Goal: Task Accomplishment & Management: Manage account settings

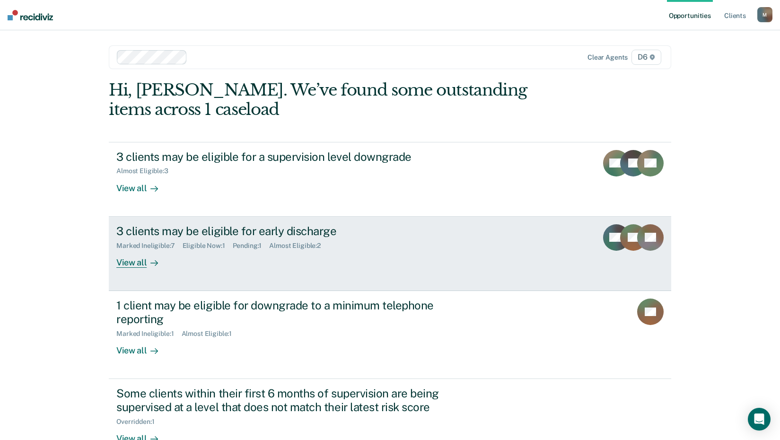
click at [202, 246] on div "Eligible Now : 1" at bounding box center [208, 246] width 50 height 8
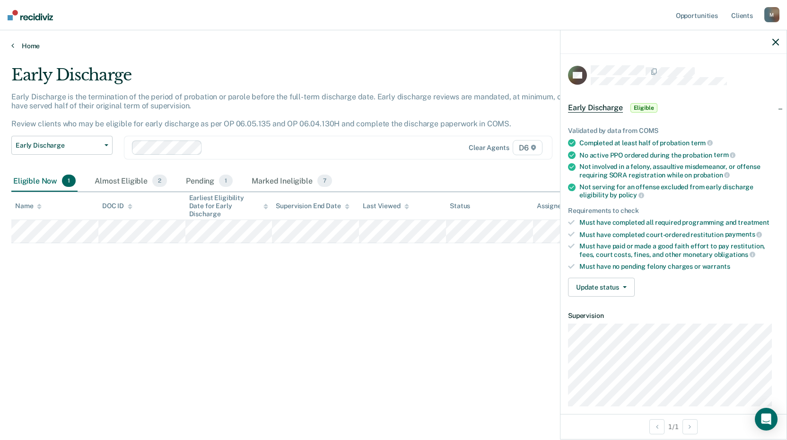
click at [31, 46] on link "Home" at bounding box center [393, 46] width 765 height 9
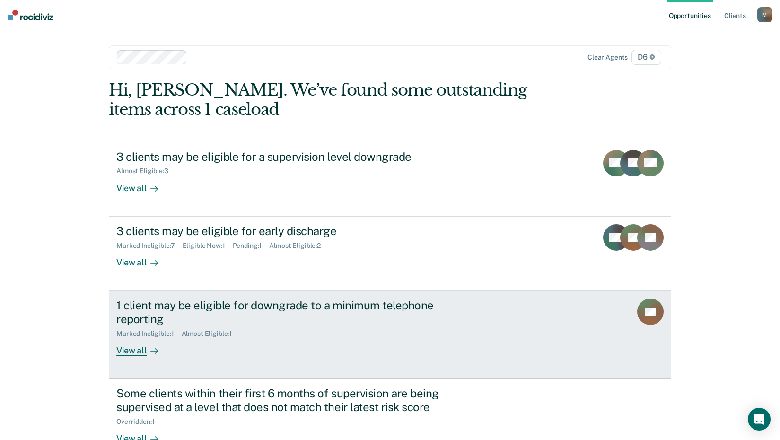
scroll to position [65, 0]
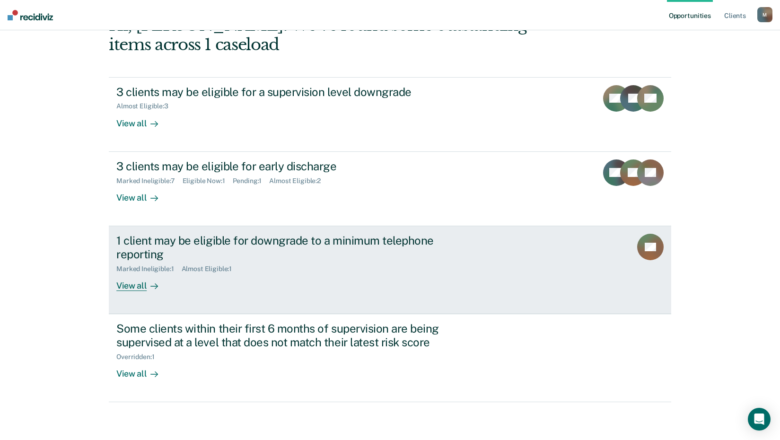
click at [126, 288] on div "View all" at bounding box center [142, 282] width 53 height 18
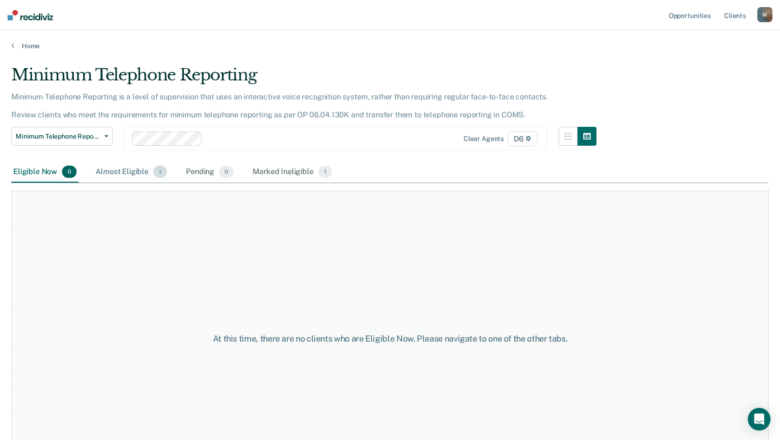
click at [122, 170] on div "Almost Eligible 1" at bounding box center [131, 172] width 75 height 21
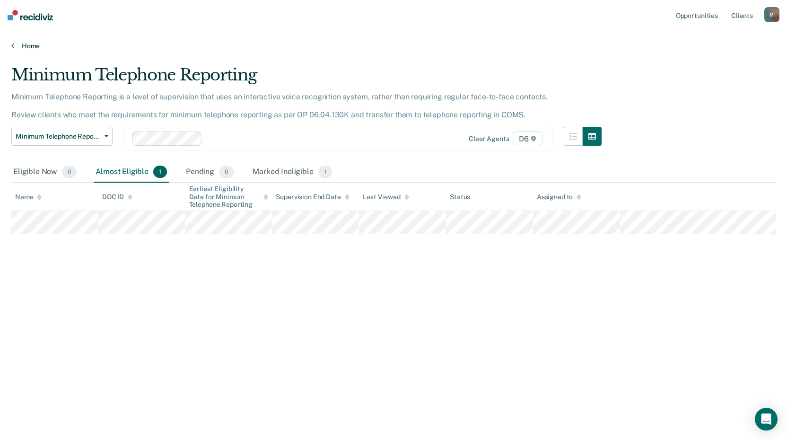
click at [25, 44] on link "Home" at bounding box center [393, 46] width 765 height 9
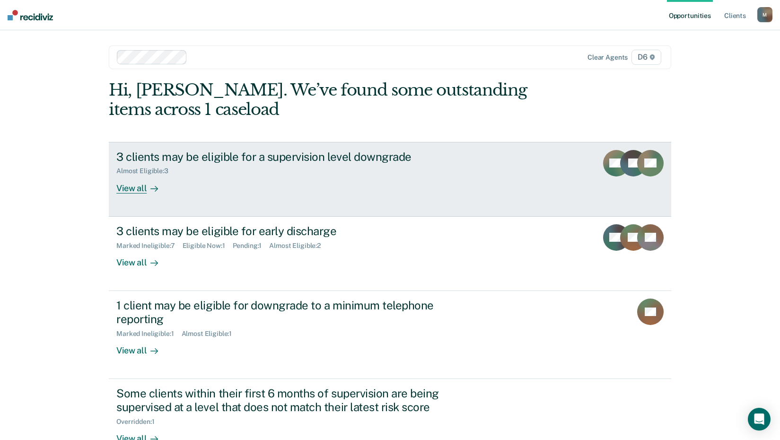
click at [136, 189] on div "View all" at bounding box center [142, 184] width 53 height 18
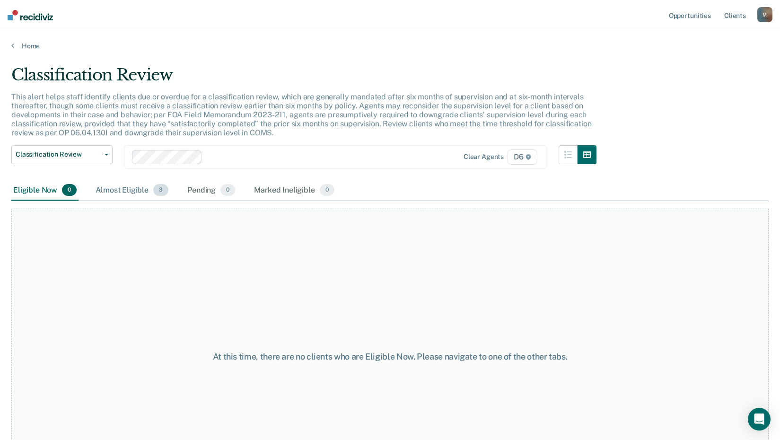
click at [121, 191] on div "Almost Eligible 3" at bounding box center [132, 190] width 77 height 21
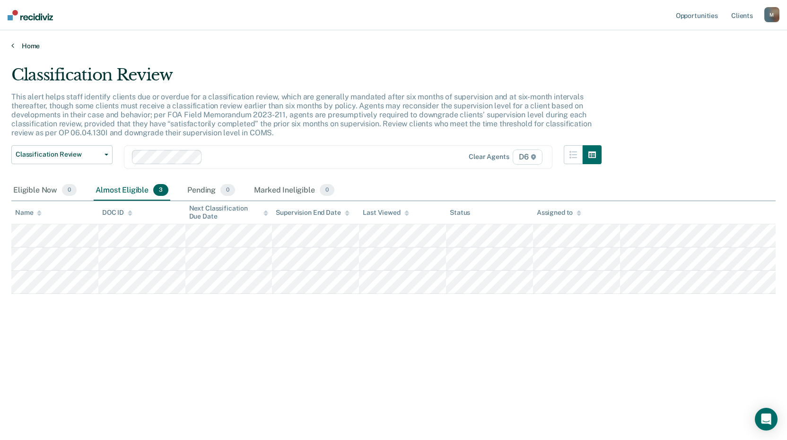
click at [16, 45] on link "Home" at bounding box center [393, 46] width 765 height 9
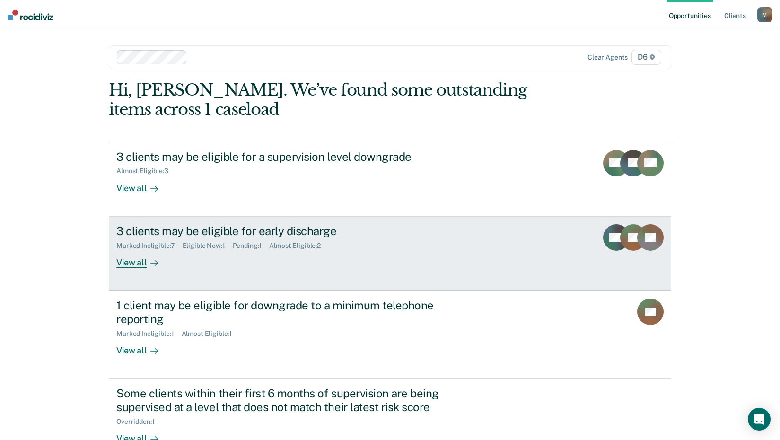
click at [127, 264] on div "View all" at bounding box center [142, 258] width 53 height 18
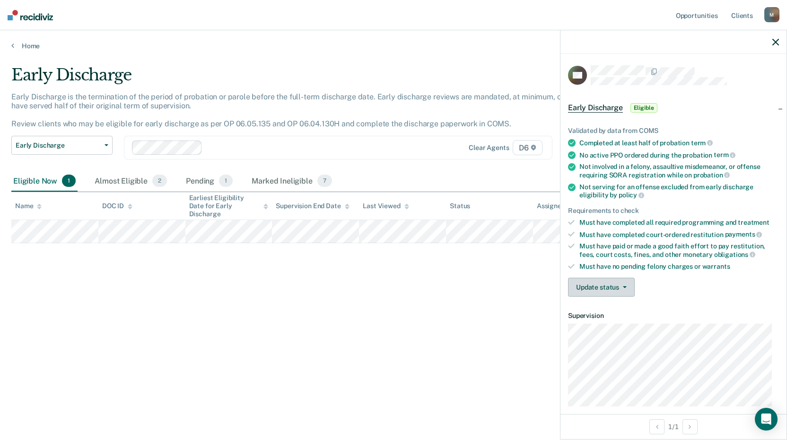
click at [605, 283] on button "Update status" at bounding box center [601, 287] width 67 height 19
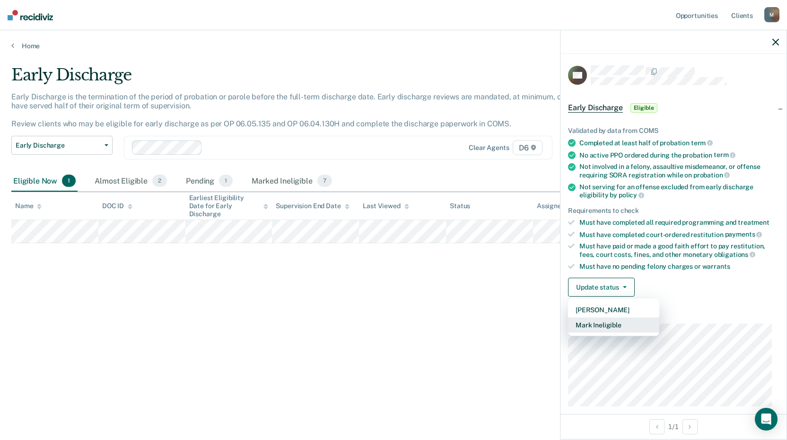
click at [587, 323] on button "Mark Ineligible" at bounding box center [613, 324] width 91 height 15
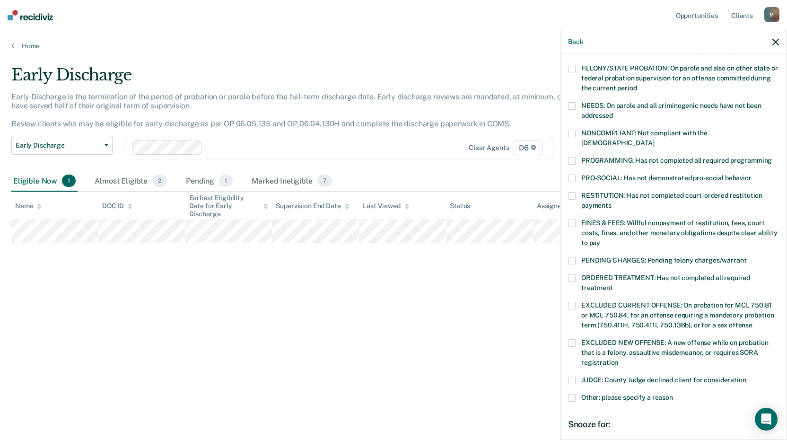
scroll to position [126, 0]
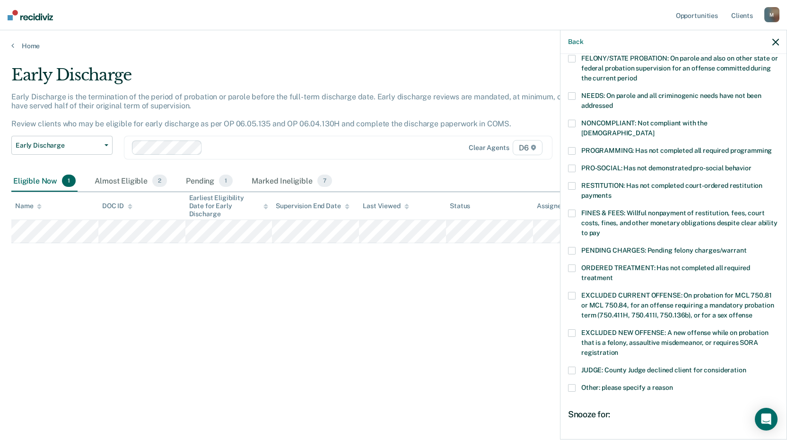
click at [570, 367] on span at bounding box center [572, 371] width 8 height 8
drag, startPoint x: 637, startPoint y: 432, endPoint x: 779, endPoint y: 449, distance: 142.4
type input "90"
click at [774, 440] on input "range" at bounding box center [674, 442] width 200 height 17
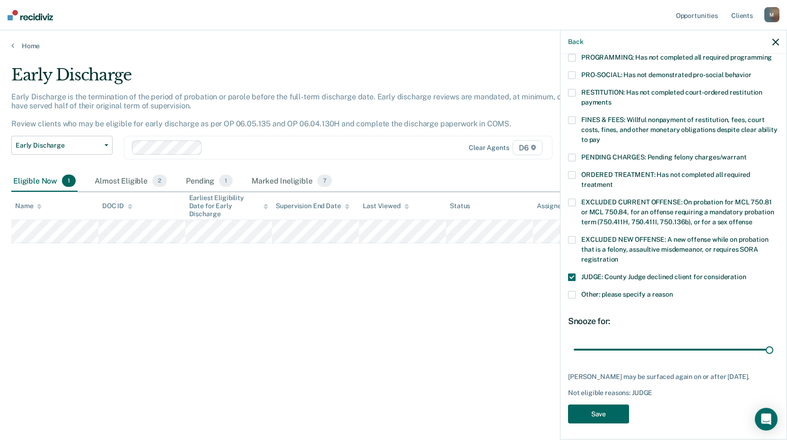
click at [598, 409] on button "Save" at bounding box center [598, 414] width 61 height 19
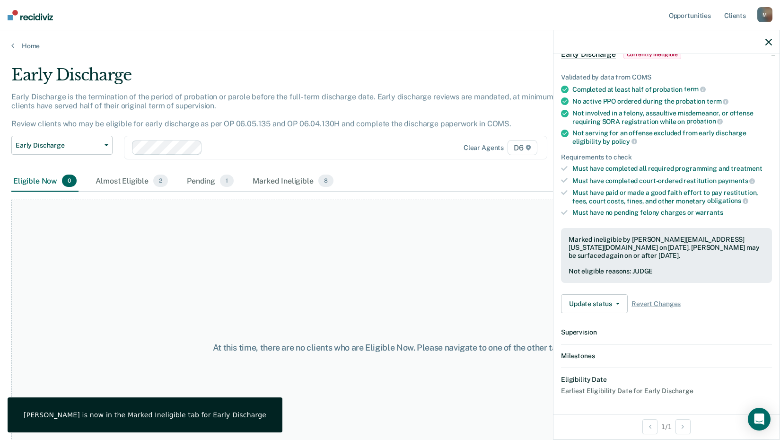
scroll to position [160, 0]
